Goal: Navigation & Orientation: Find specific page/section

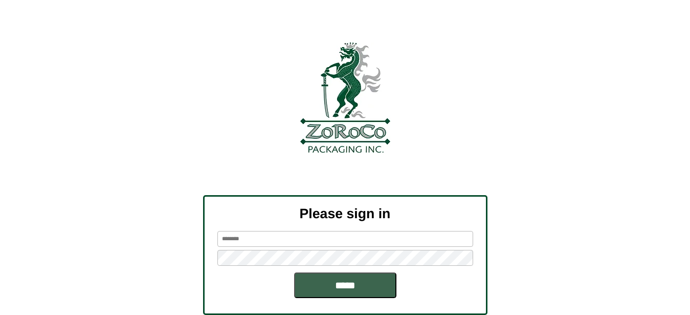
type input "*********"
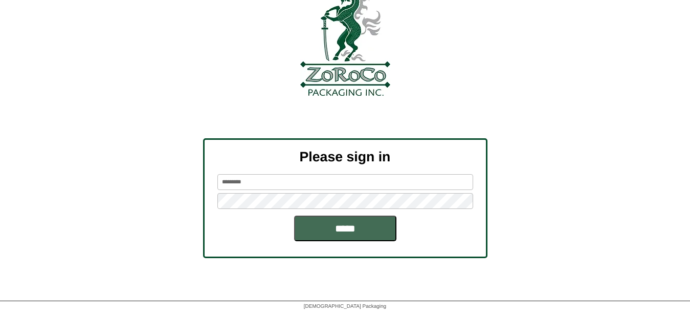
click at [348, 232] on input "*****" at bounding box center [345, 228] width 102 height 26
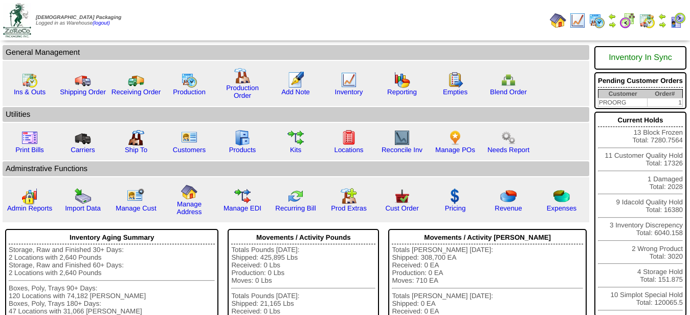
click at [650, 16] on img at bounding box center [647, 20] width 16 height 16
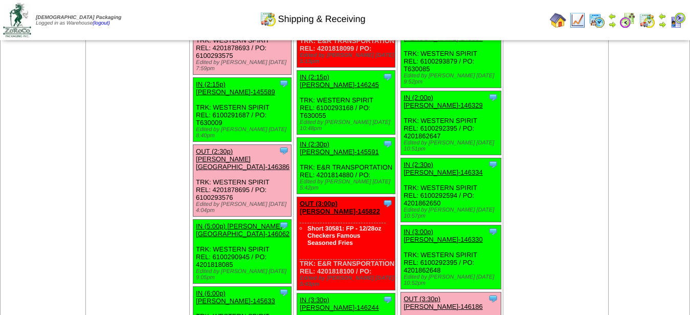
scroll to position [1304, 0]
